Goal: Transaction & Acquisition: Subscribe to service/newsletter

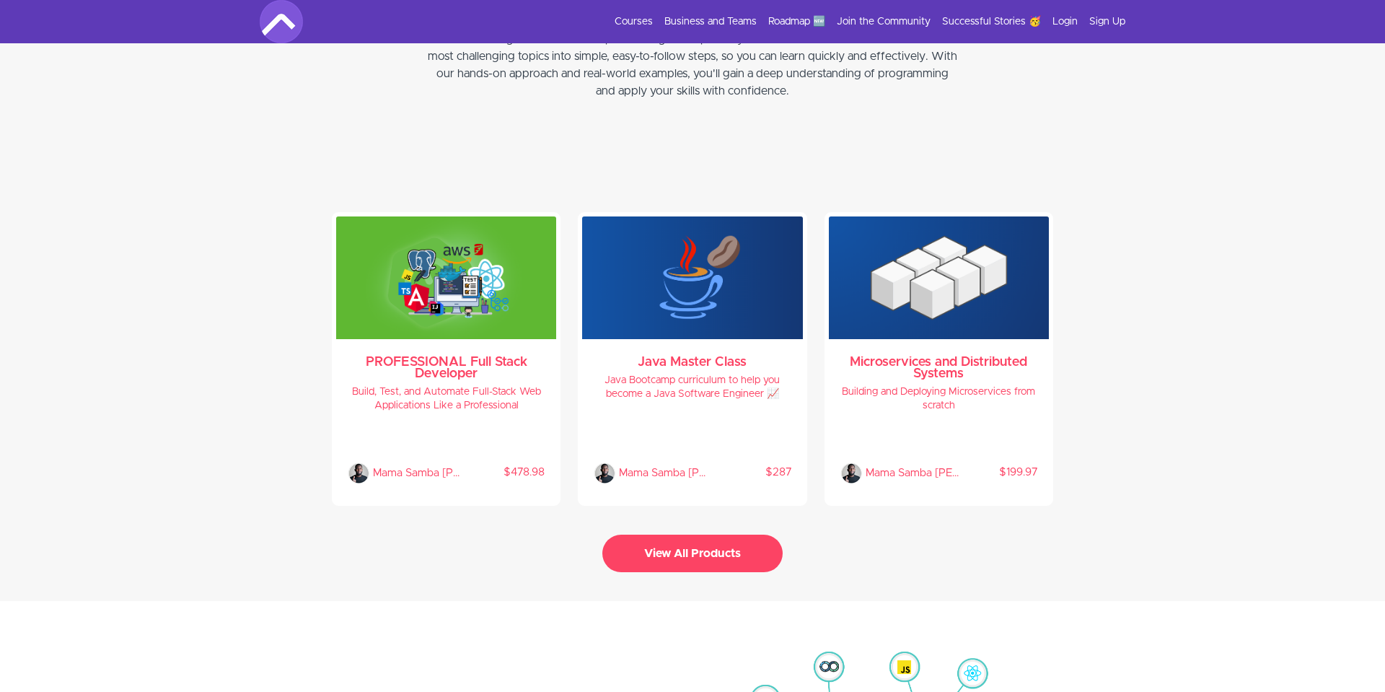
scroll to position [2948, 0]
click at [690, 301] on img at bounding box center [692, 277] width 220 height 123
click at [510, 388] on h4 "Build, Test, and Automate Full-Stack Web Applications Like a Professional" at bounding box center [446, 399] width 197 height 27
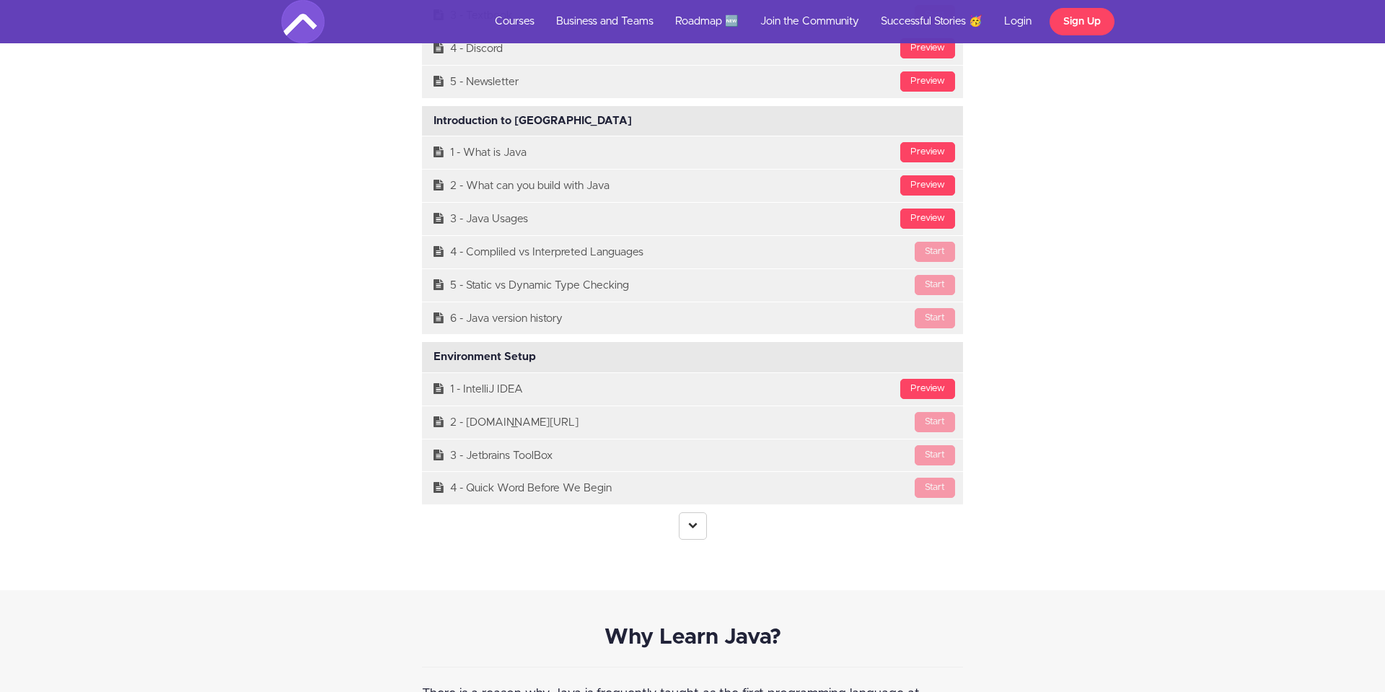
scroll to position [4061, 0]
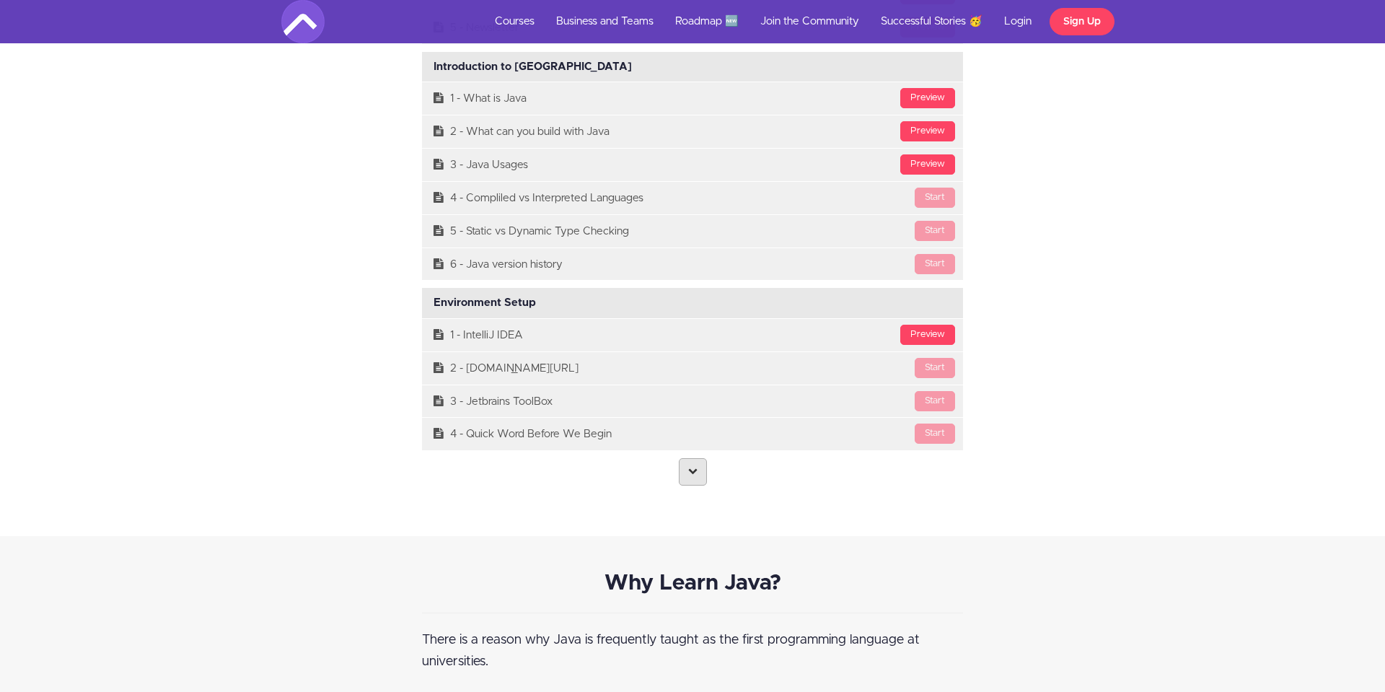
click at [680, 462] on link at bounding box center [693, 471] width 28 height 27
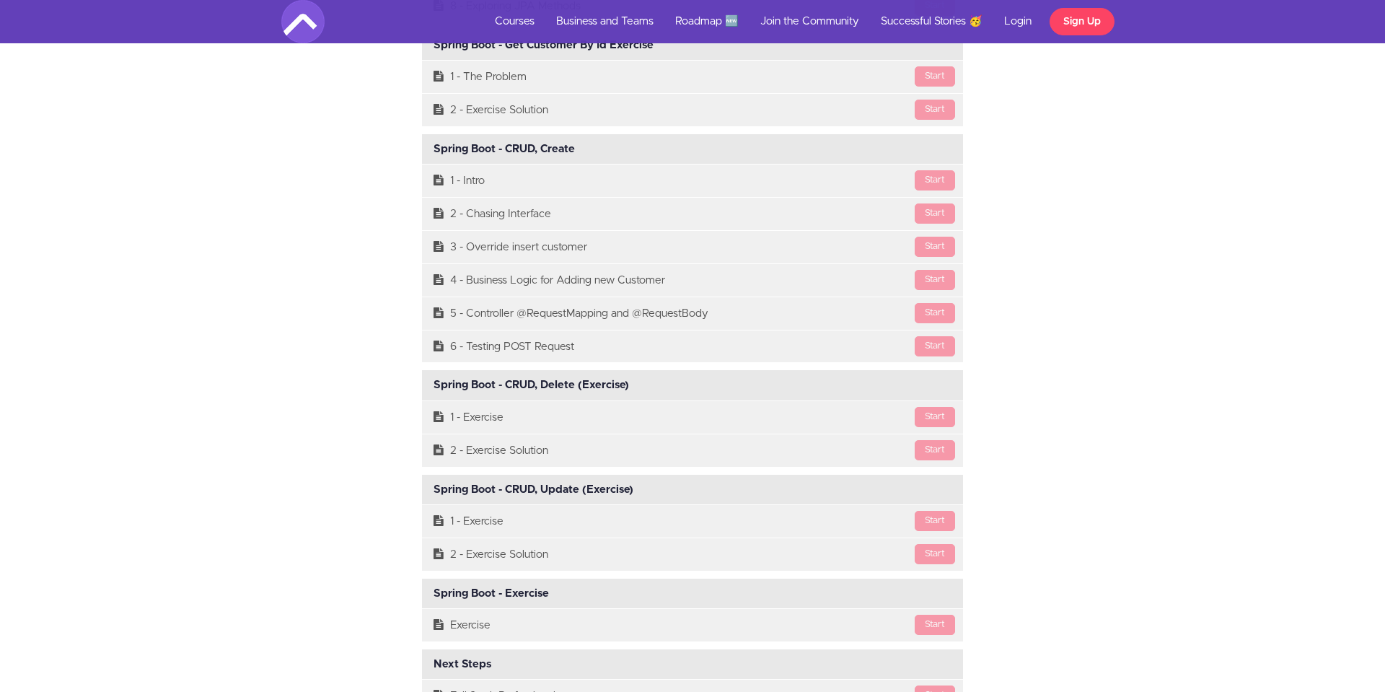
scroll to position [17629, 0]
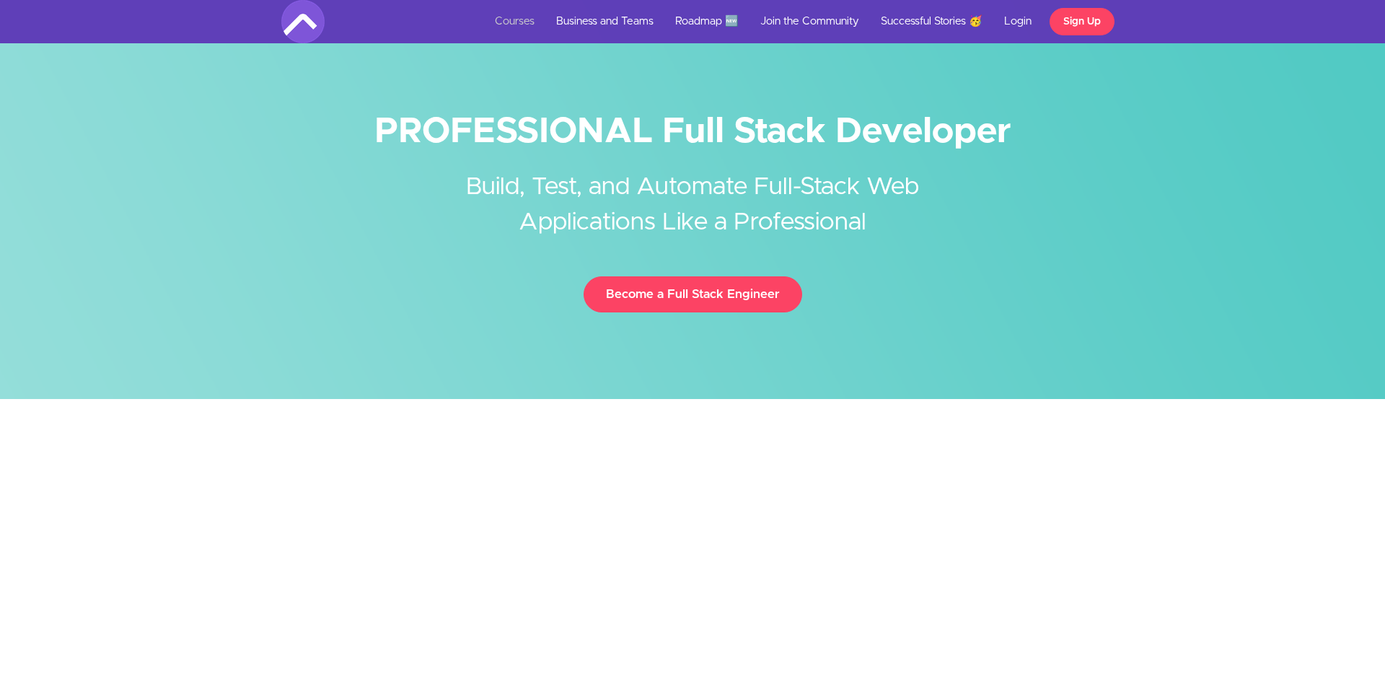
click at [518, 22] on link "Courses" at bounding box center [514, 21] width 61 height 43
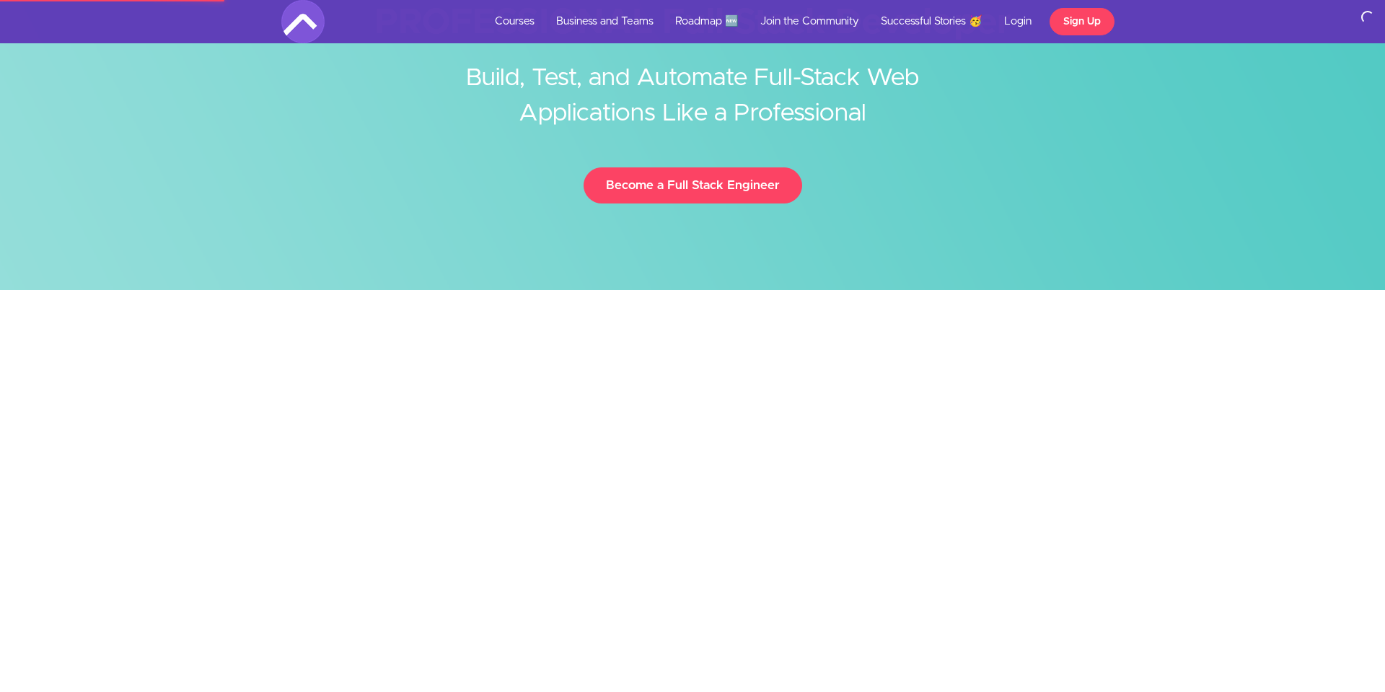
scroll to position [15, 0]
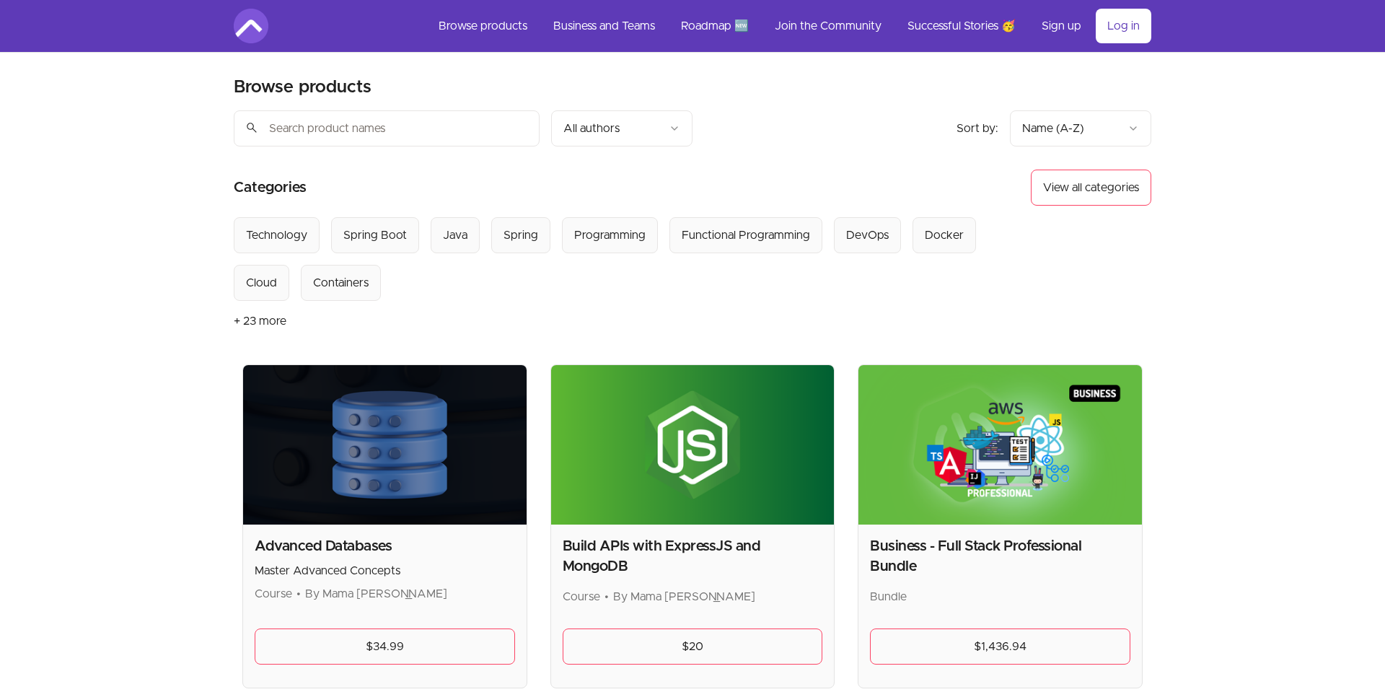
click at [701, 18] on link "Roadmap 🆕" at bounding box center [714, 26] width 91 height 35
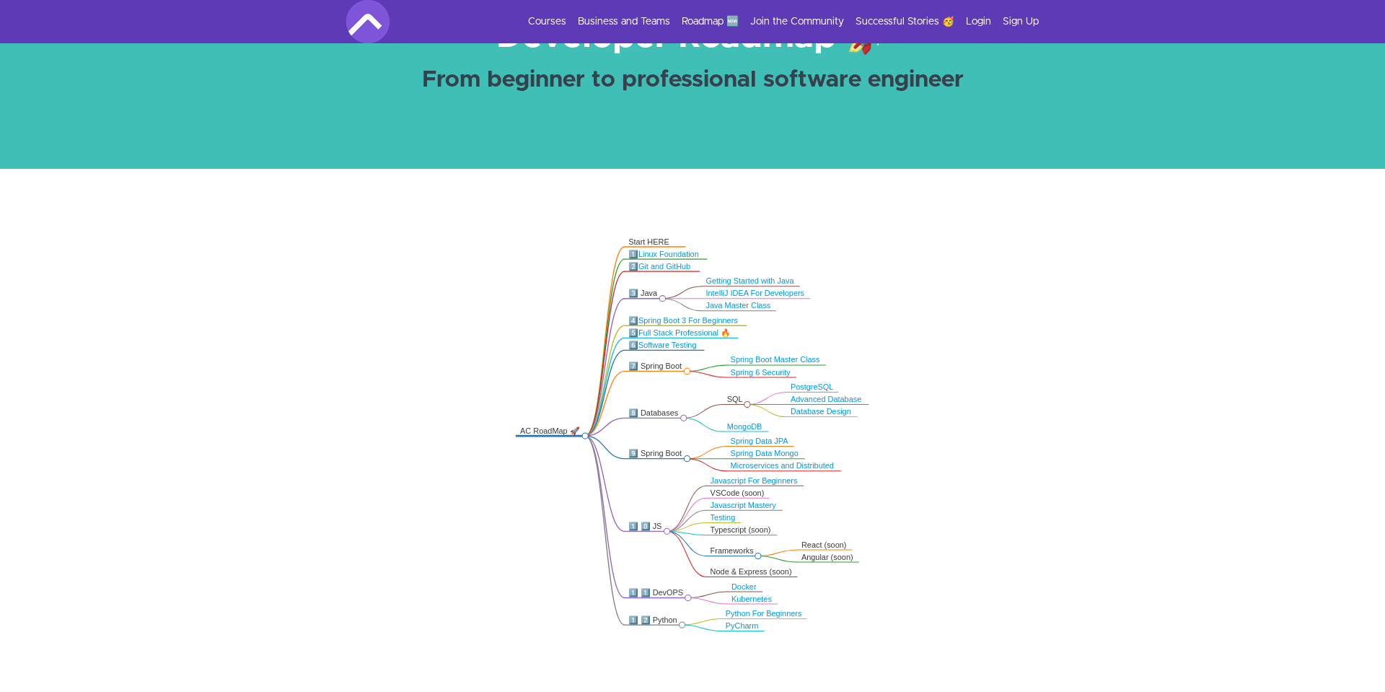
scroll to position [252, 0]
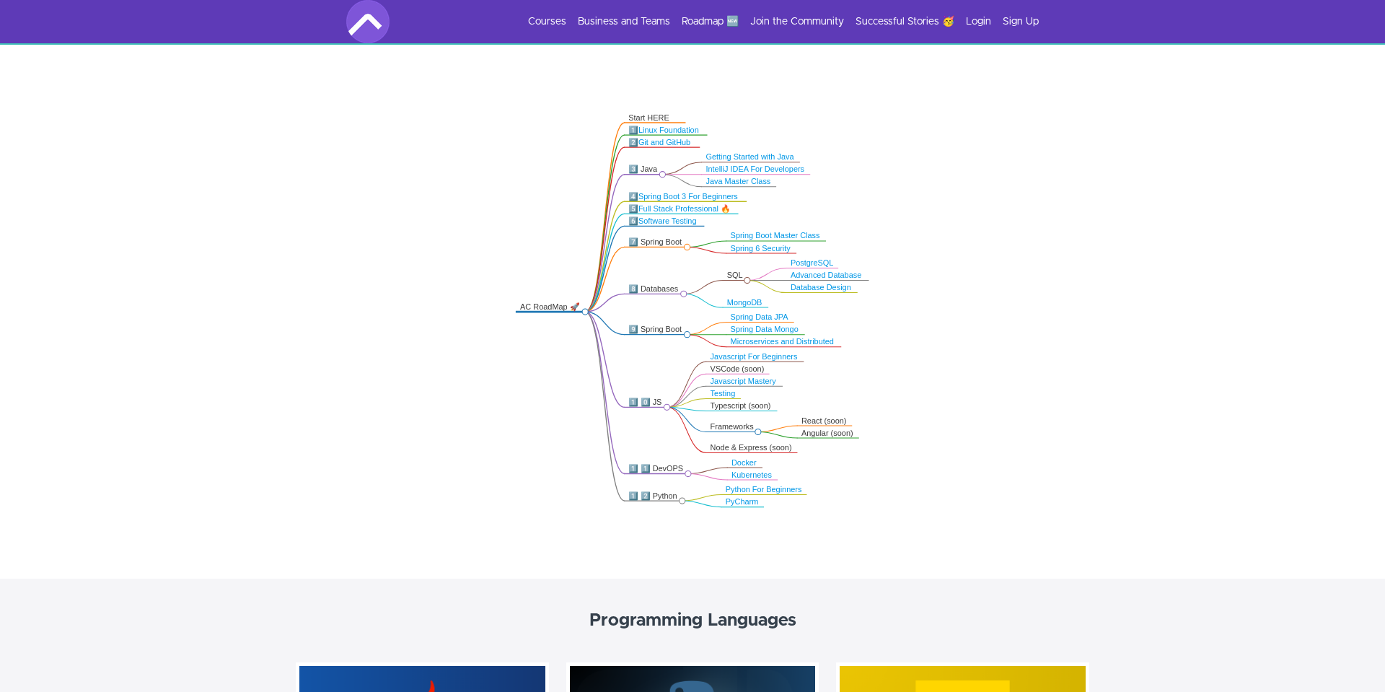
click at [692, 207] on link "Full Stack Professional 🔥" at bounding box center [685, 208] width 92 height 9
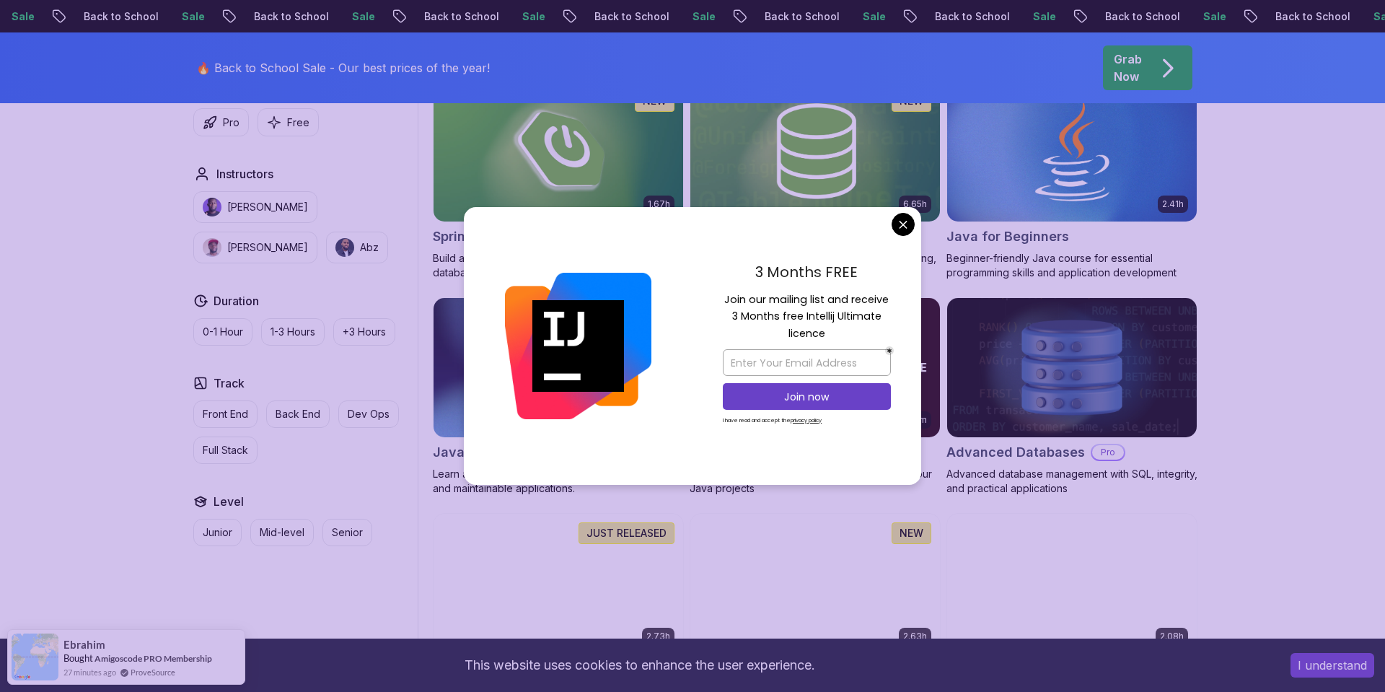
scroll to position [708, 0]
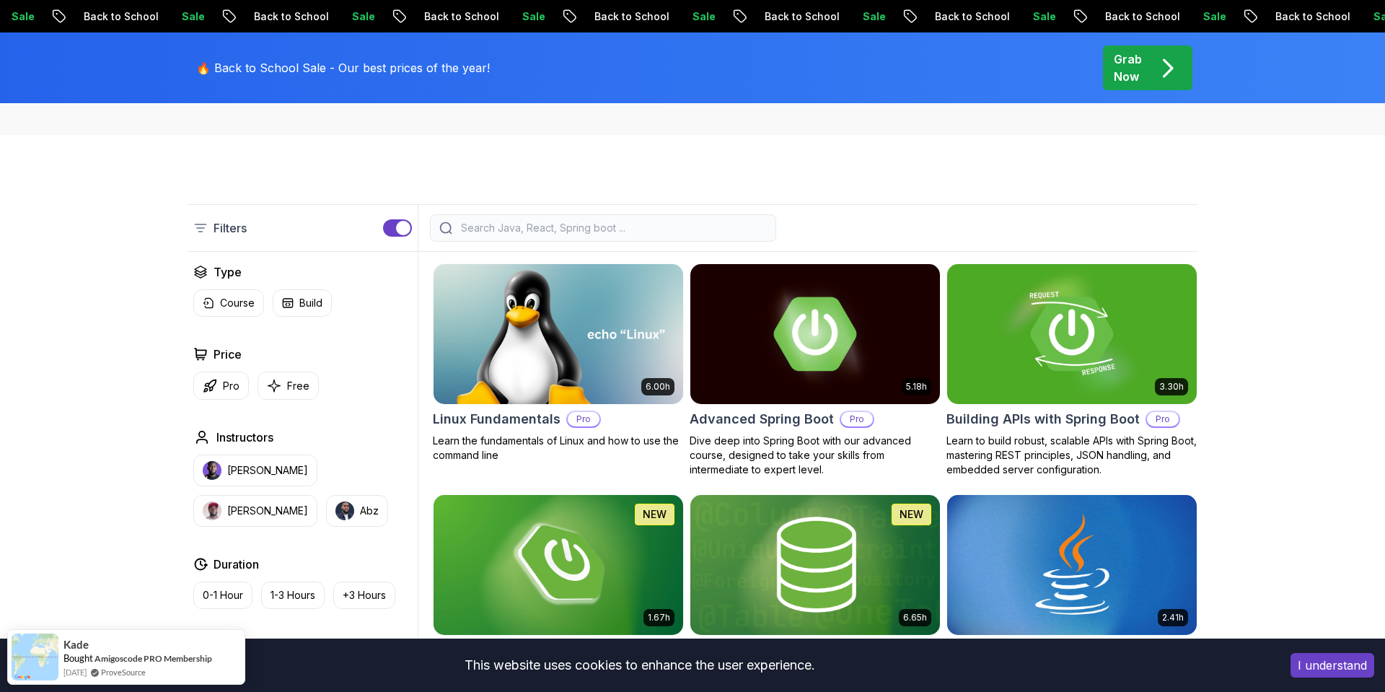
scroll to position [0, 0]
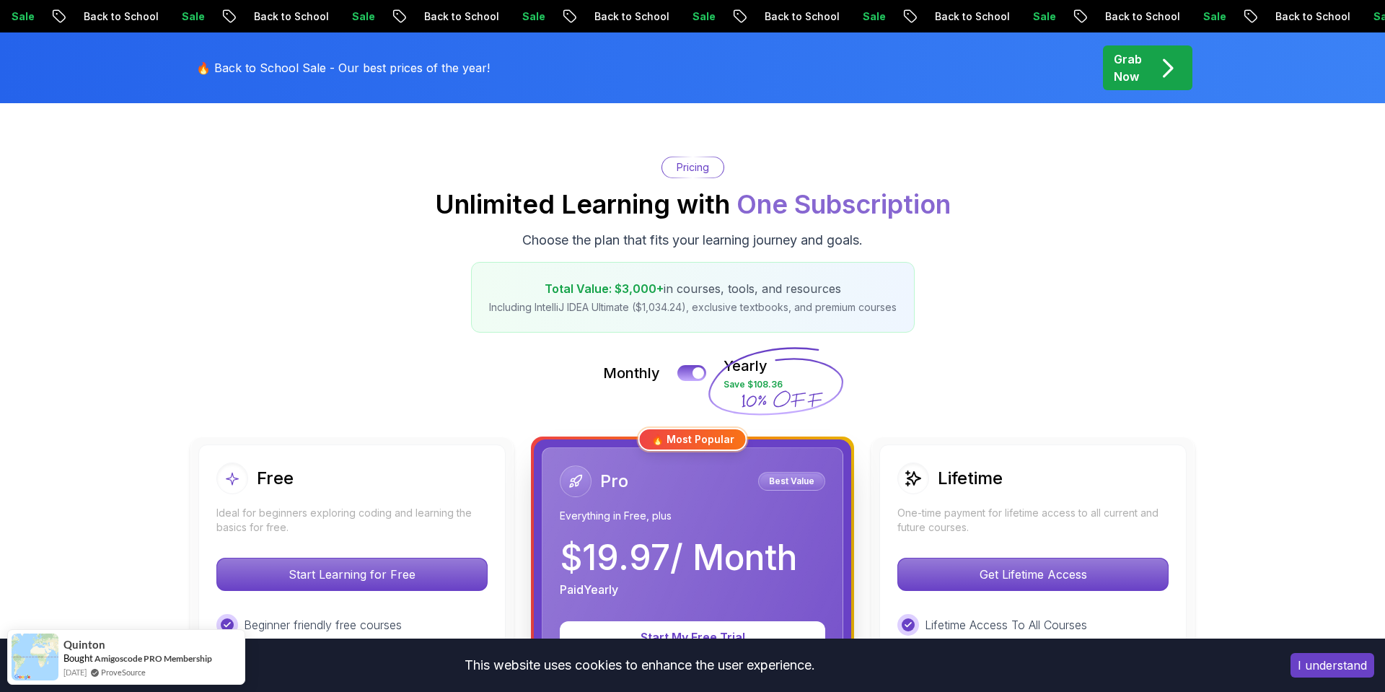
scroll to position [99, 0]
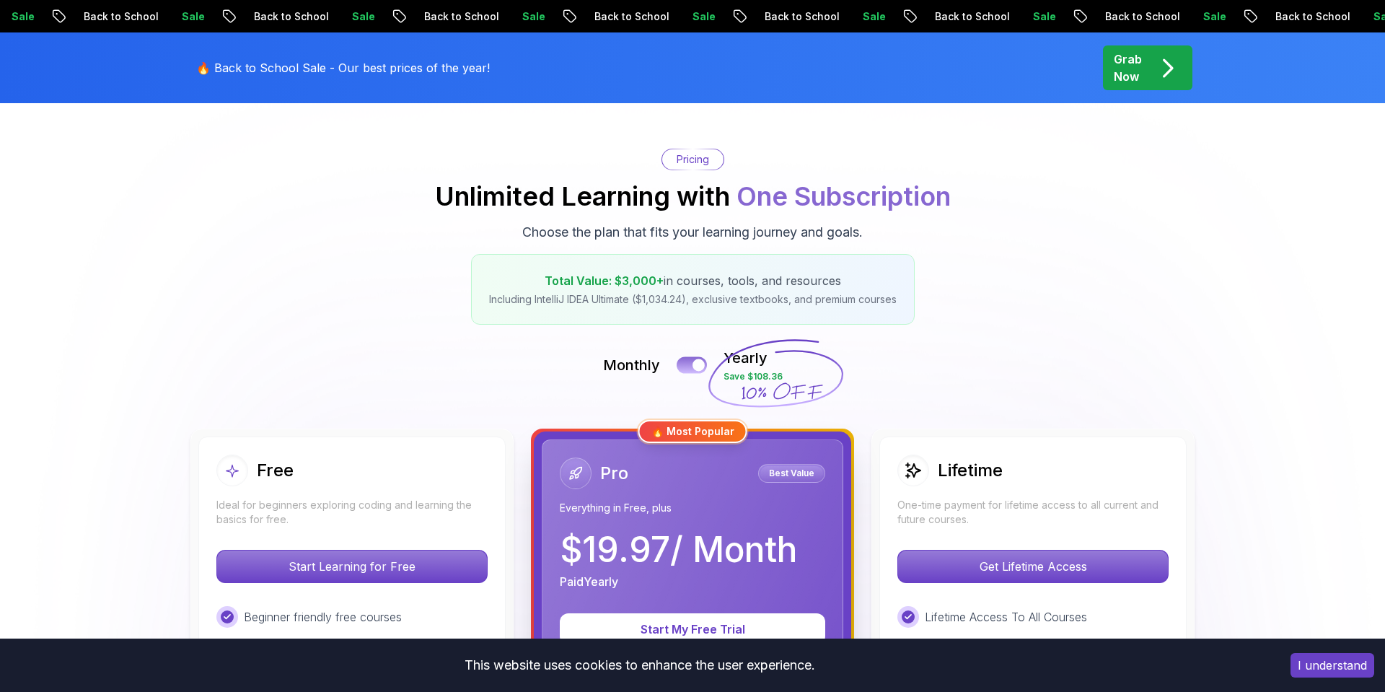
click at [694, 367] on div at bounding box center [698, 365] width 12 height 12
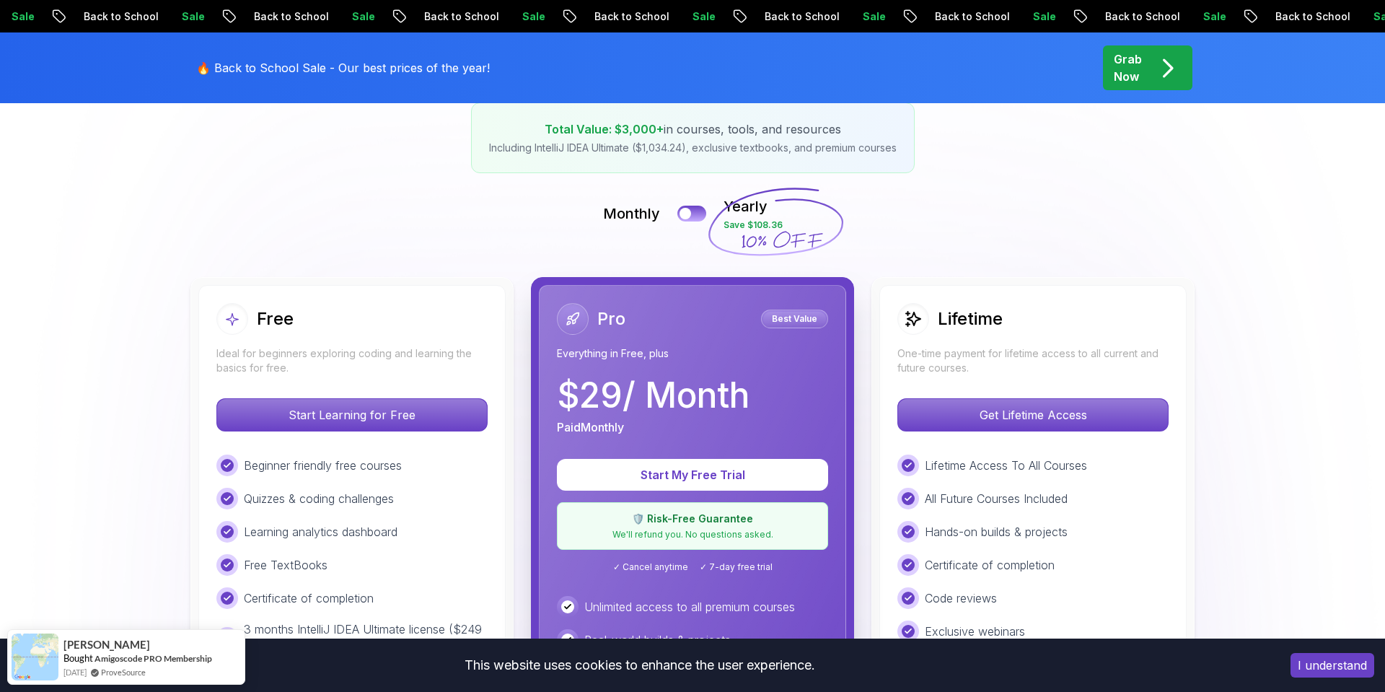
scroll to position [270, 0]
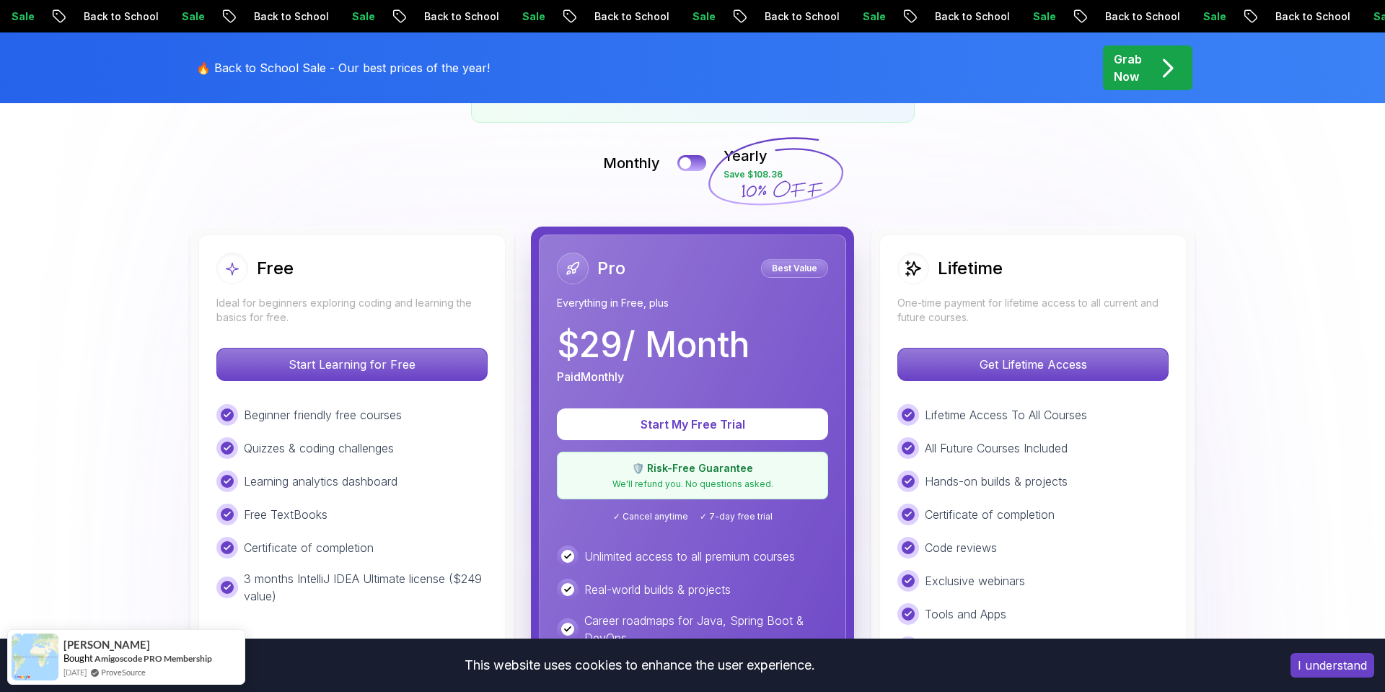
scroll to position [202, 0]
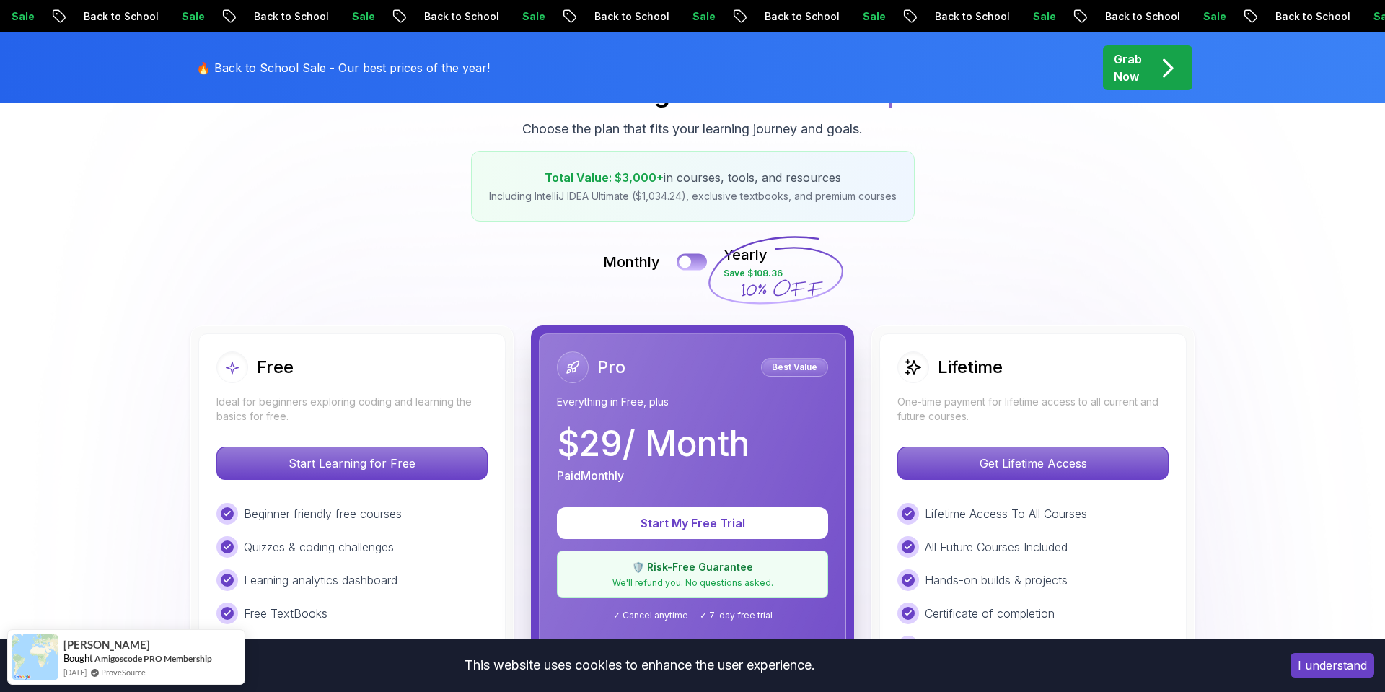
click at [684, 264] on div at bounding box center [685, 262] width 12 height 12
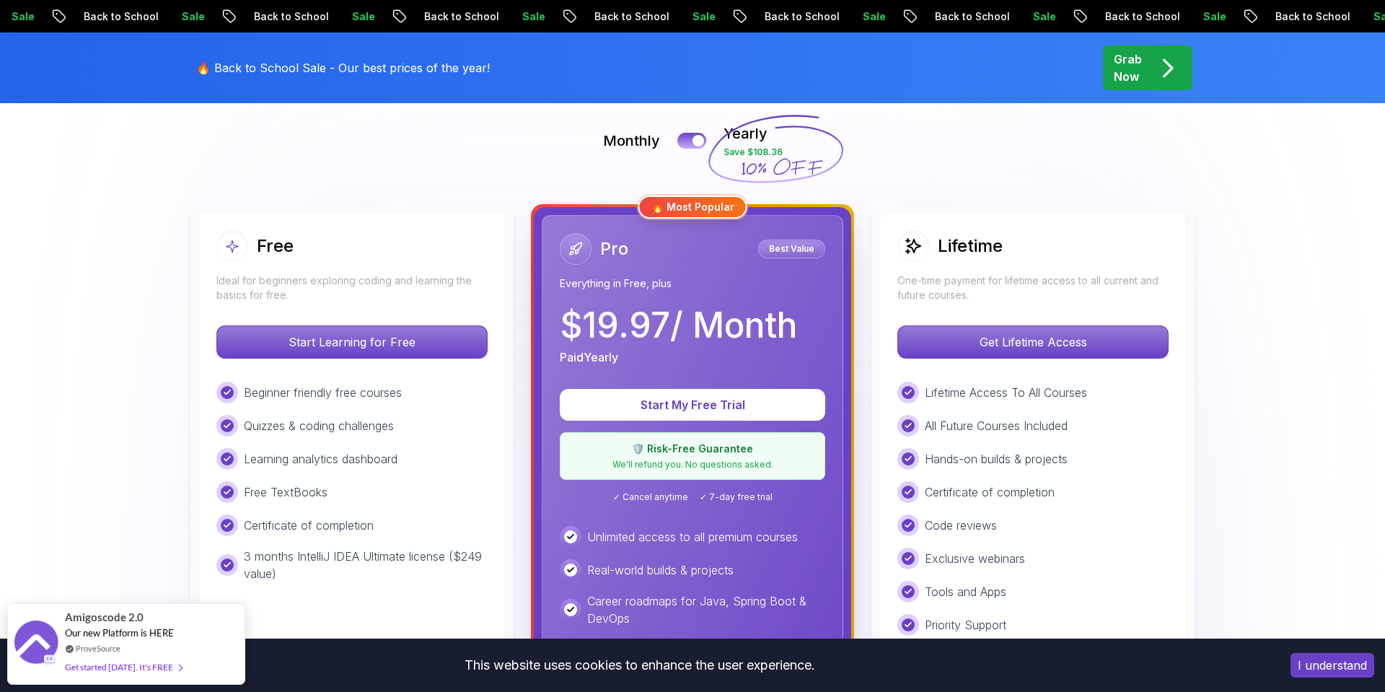
scroll to position [322, 0]
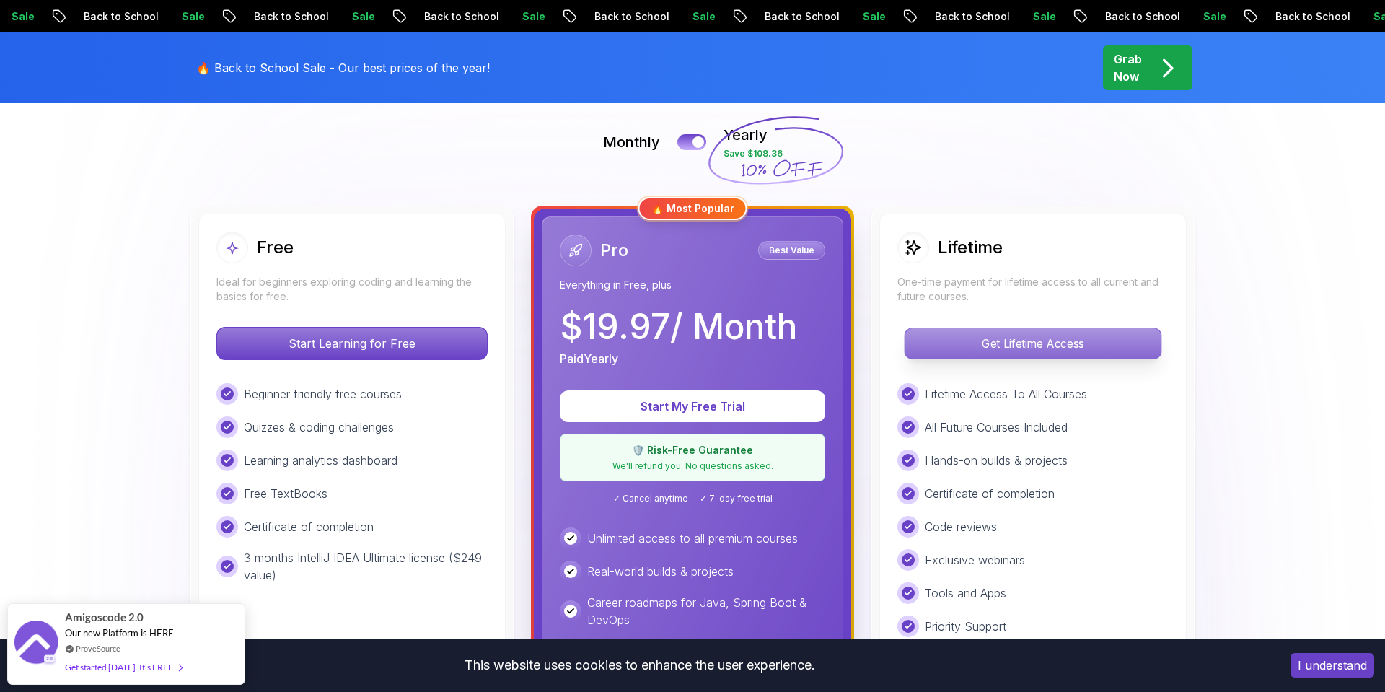
click at [951, 341] on p "Get Lifetime Access" at bounding box center [1032, 343] width 256 height 30
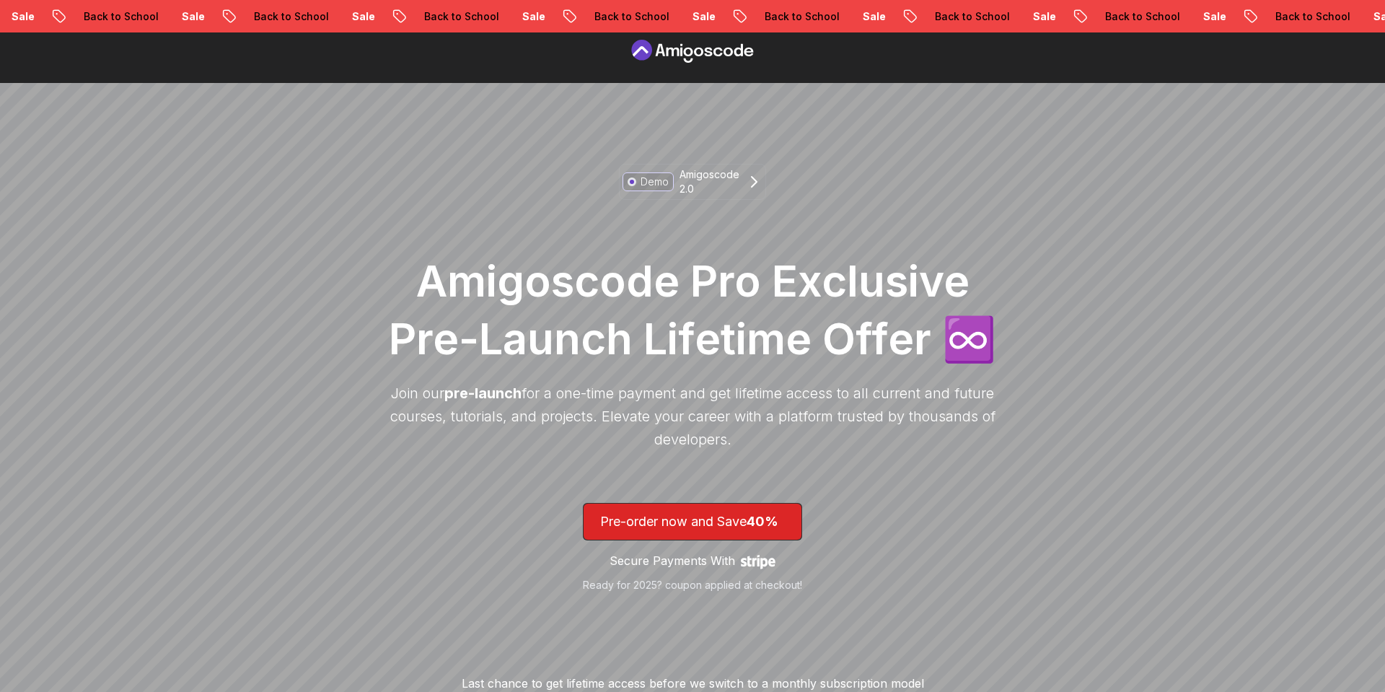
scroll to position [16, 0]
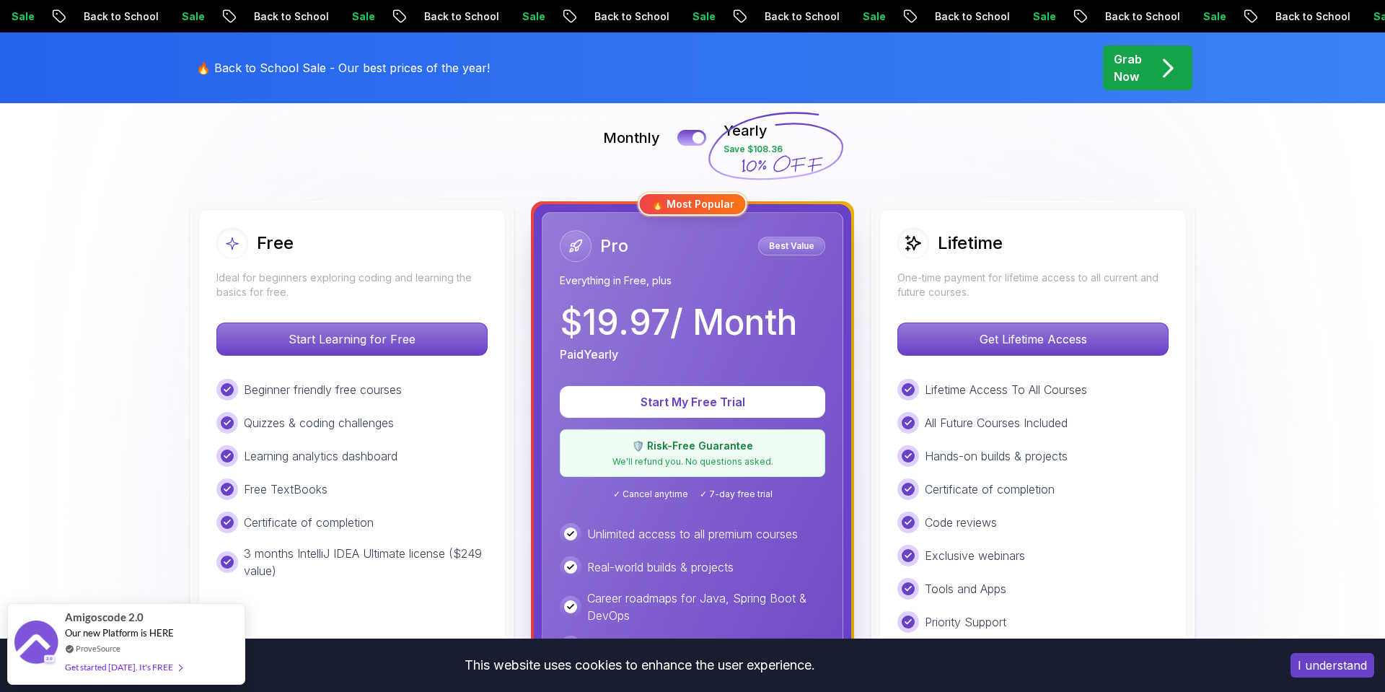
scroll to position [327, 0]
click at [698, 417] on div "Start My Free Trial 🛡️ Risk-Free Guarantee We'll refund you. No questions asked…" at bounding box center [692, 442] width 265 height 114
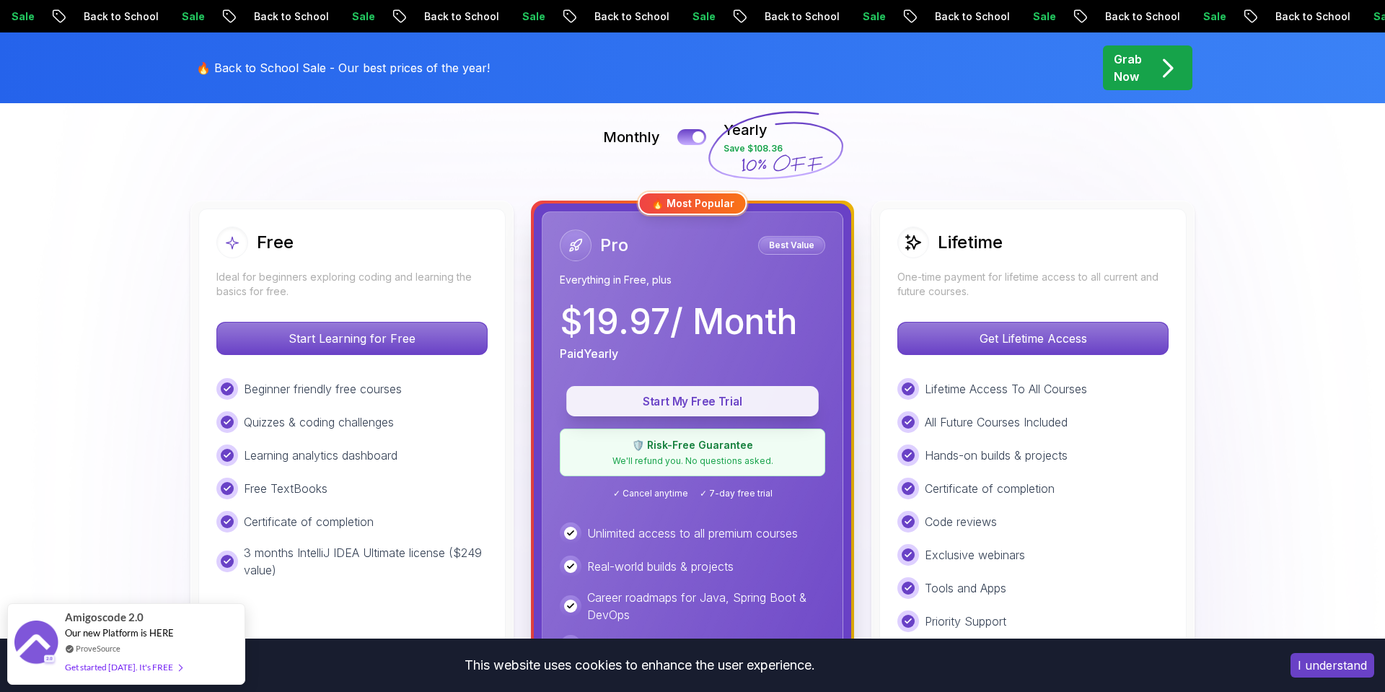
click at [698, 413] on button "Start My Free Trial" at bounding box center [692, 401] width 252 height 30
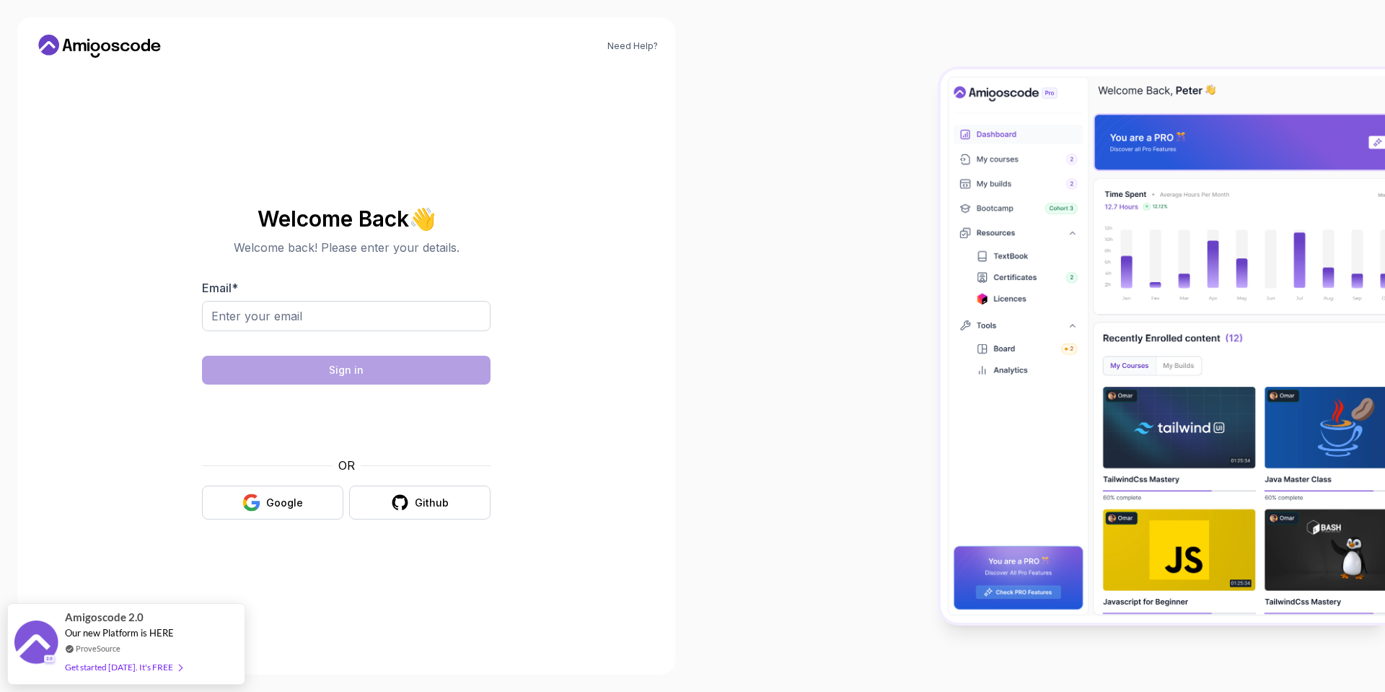
click at [899, 231] on body "Need Help? Welcome Back 👋 Welcome back! Please enter your details. Email * Sign…" at bounding box center [692, 346] width 1385 height 692
